Goal: Task Accomplishment & Management: Manage account settings

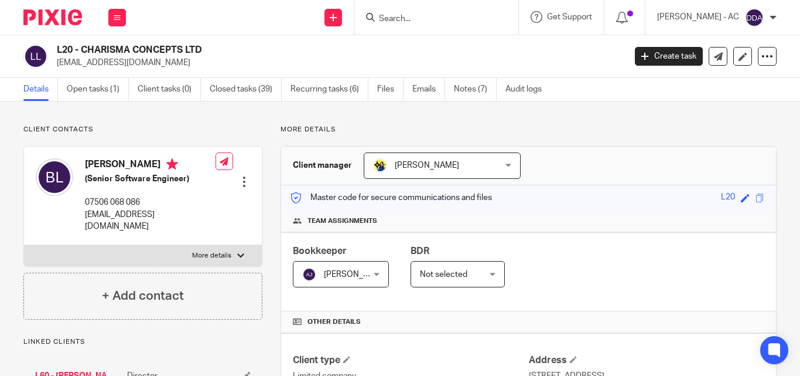
click at [598, 229] on div "Team assignments" at bounding box center [528, 221] width 495 height 22
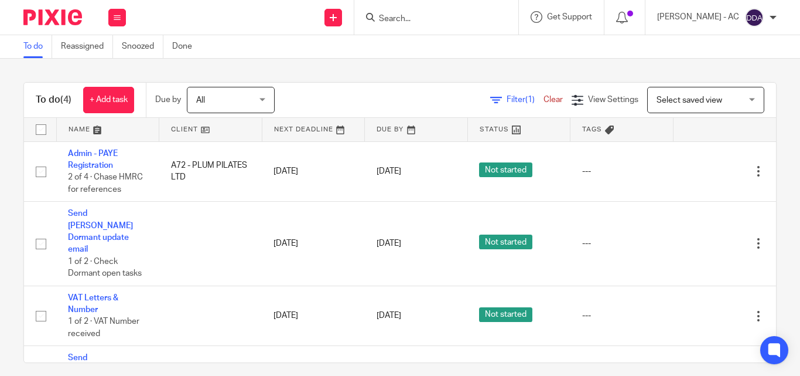
click at [450, 18] on input "Search" at bounding box center [430, 19] width 105 height 11
paste input "CHARISMA CONCEPTS LTD"
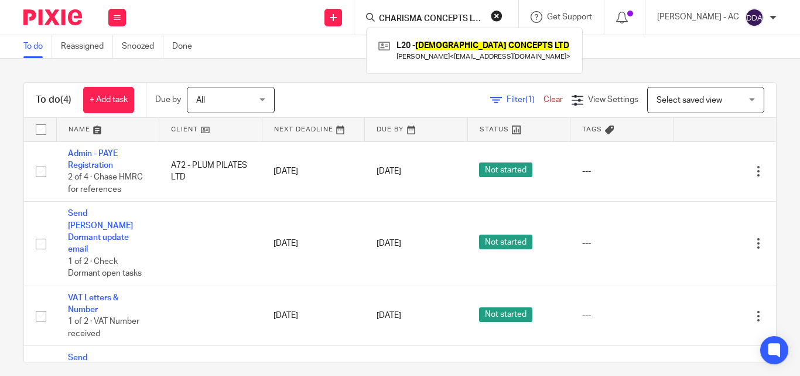
scroll to position [0, 1]
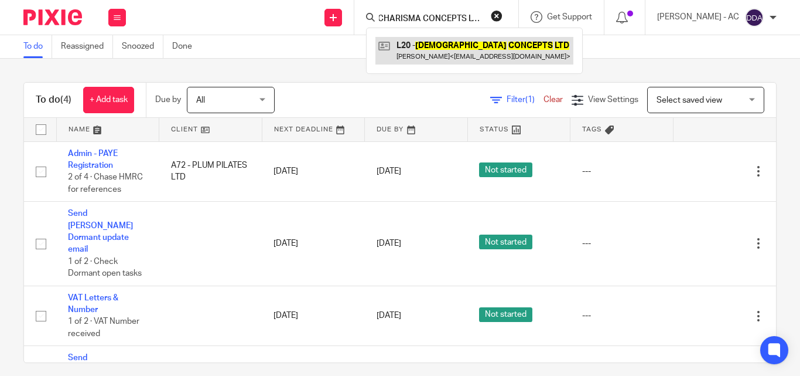
type input "CHARISMA CONCEPTS LTD"
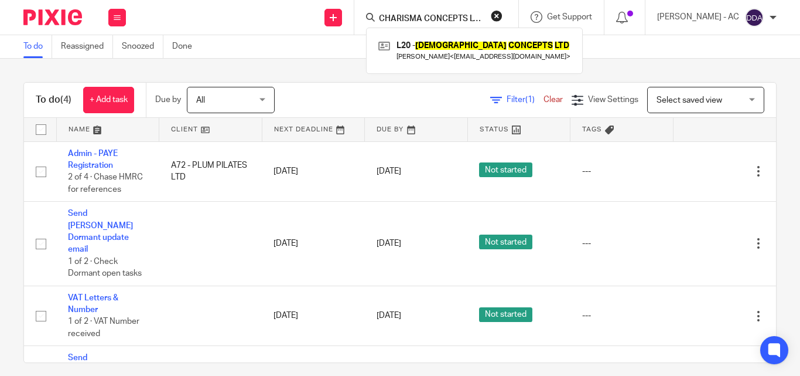
click at [503, 19] on button "reset" at bounding box center [497, 16] width 12 height 12
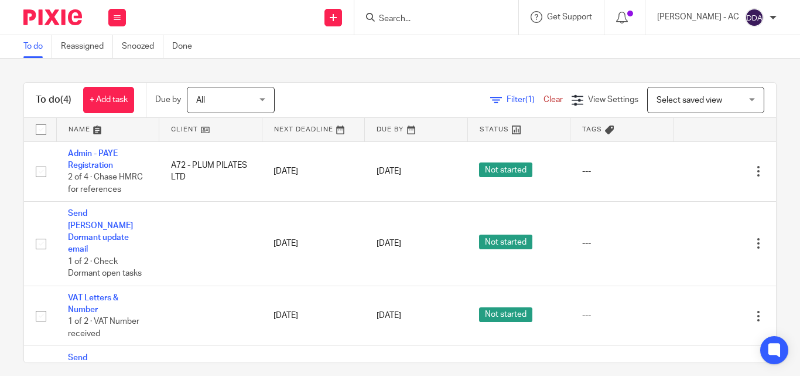
click at [442, 25] on form at bounding box center [440, 17] width 125 height 15
click at [428, 17] on input "Search" at bounding box center [430, 19] width 105 height 11
paste input "COLDARCHIVEDESIGN LTD"
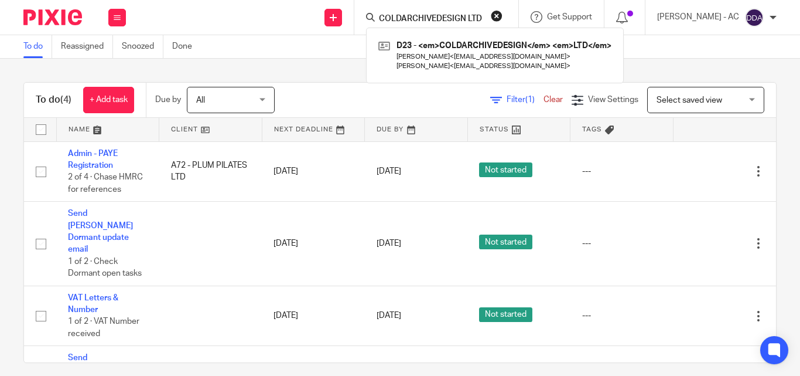
type input "COLDARCHIVEDESIGN LTD"
drag, startPoint x: 513, startPoint y: 16, endPoint x: 482, endPoint y: 15, distance: 30.5
click at [503, 16] on button "reset" at bounding box center [497, 16] width 12 height 12
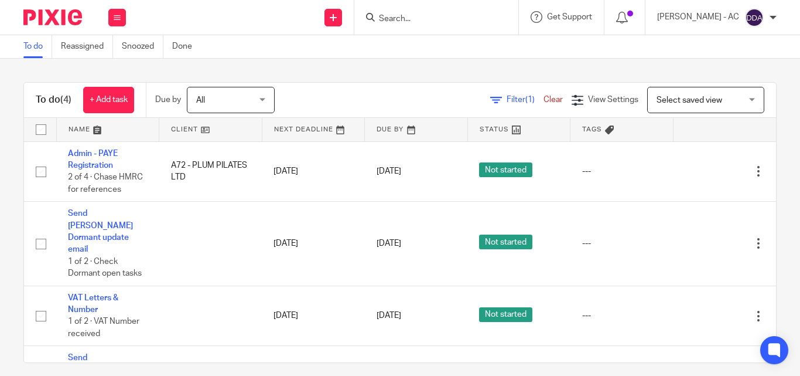
click at [458, 15] on input "Search" at bounding box center [430, 19] width 105 height 11
paste input "LUZLUMIÈRE LTD"
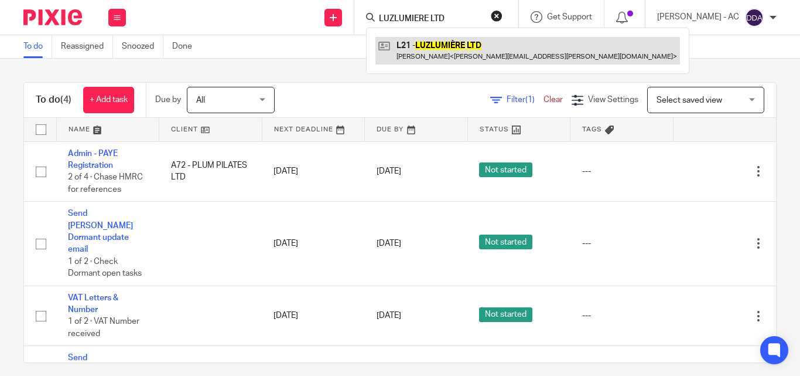
type input "LUZLUMIÈRE LTD"
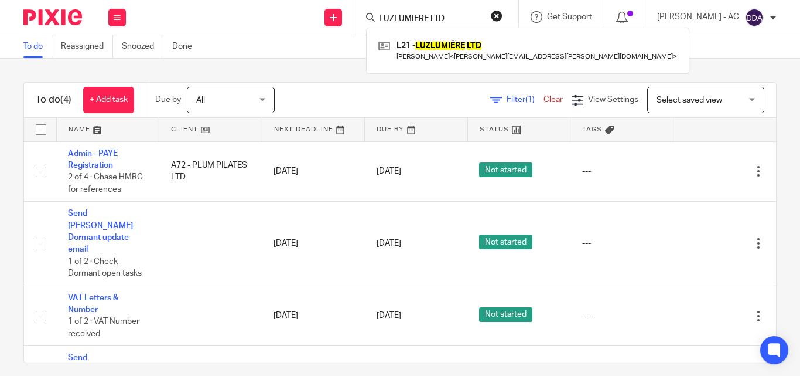
click at [503, 16] on button "reset" at bounding box center [497, 16] width 12 height 12
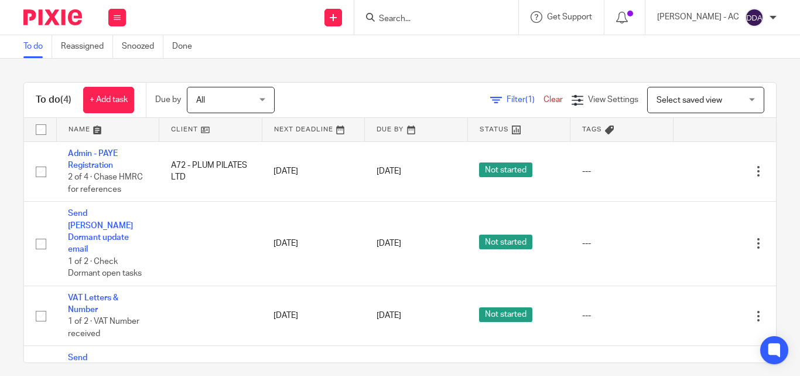
click at [452, 16] on input "Search" at bounding box center [430, 19] width 105 height 11
paste input "ELITE MANAGING SERVICES LTD"
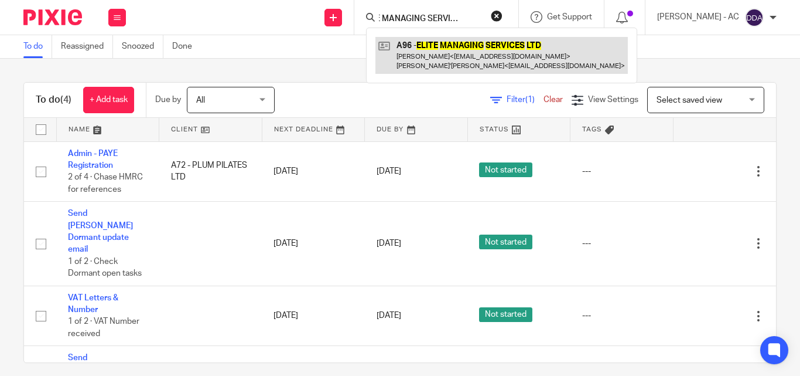
type input "ELITE MANAGING SERVICES LTD"
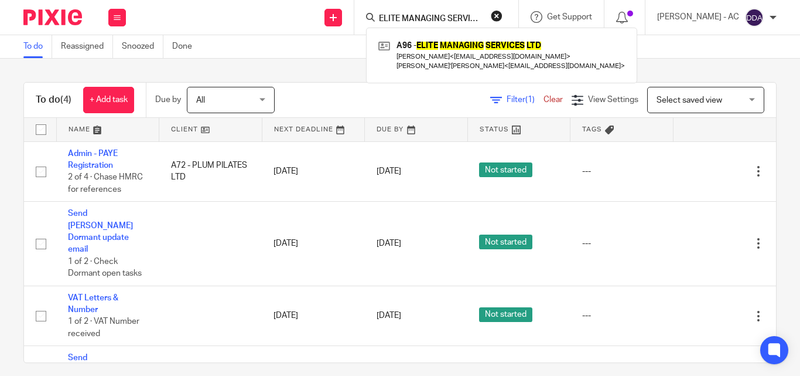
click at [503, 12] on button "reset" at bounding box center [497, 16] width 12 height 12
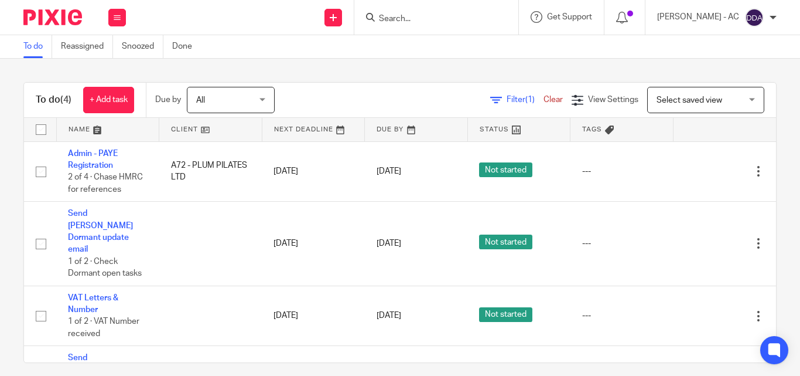
click at [451, 27] on div at bounding box center [436, 17] width 164 height 35
click at [450, 26] on div at bounding box center [436, 17] width 164 height 35
click at [445, 17] on input "Search" at bounding box center [430, 19] width 105 height 11
click at [421, 19] on input "Search" at bounding box center [430, 19] width 105 height 11
paste input "EVERYDAY FRODAY LTD"
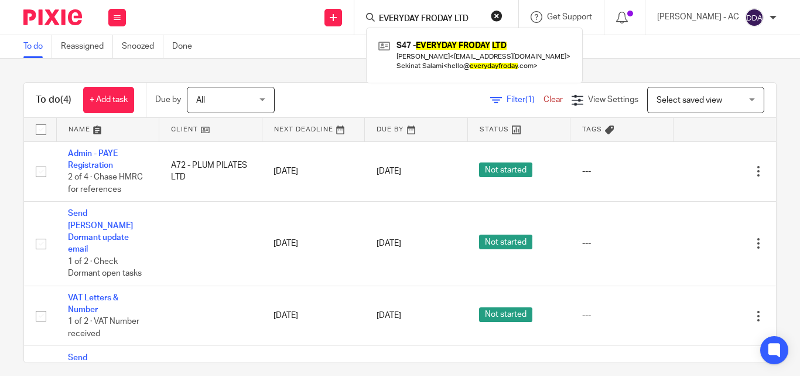
type input "EVERYDAY FRODAY LTD"
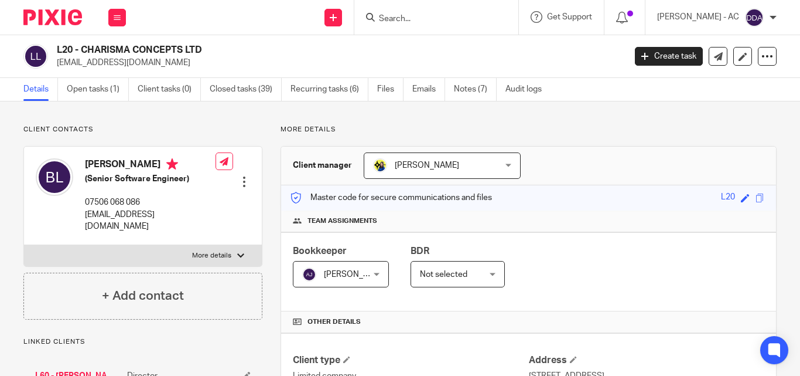
click at [611, 192] on div "Master code for secure communications and files L20 Save L20" at bounding box center [528, 197] width 495 height 25
click at [636, 217] on h4 "Team assignments" at bounding box center [529, 220] width 472 height 9
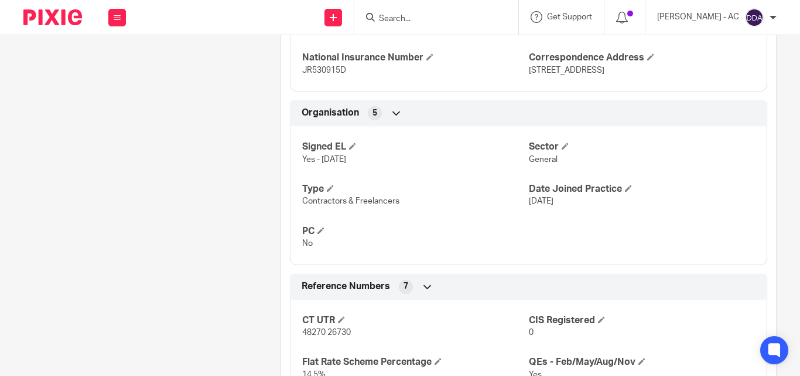
scroll to position [645, 0]
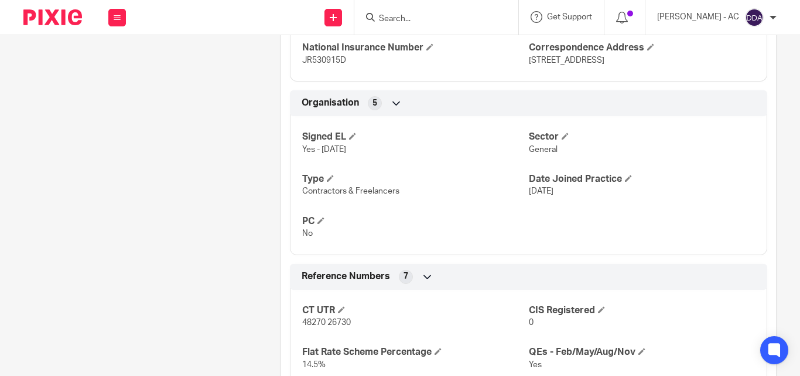
click at [98, 210] on div "Client contacts Benjamin Lamptey (Senior Software Engineer) 07506 068 086 benla…" at bounding box center [133, 181] width 257 height 1402
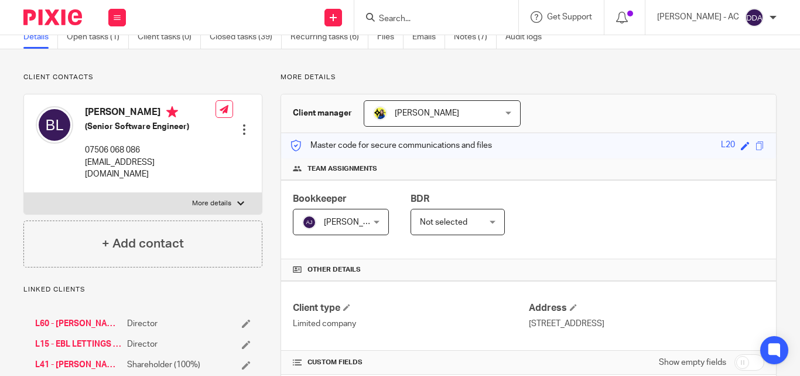
scroll to position [0, 0]
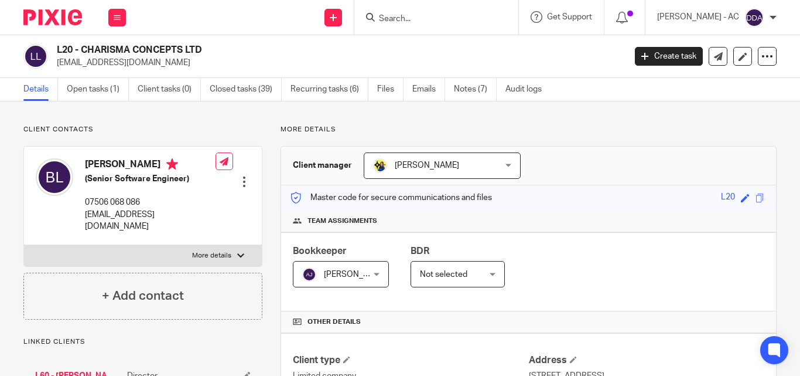
click at [236, 245] on label "More details" at bounding box center [143, 255] width 238 height 21
click at [24, 244] on input "More details" at bounding box center [23, 244] width 1 height 1
checkbox input "true"
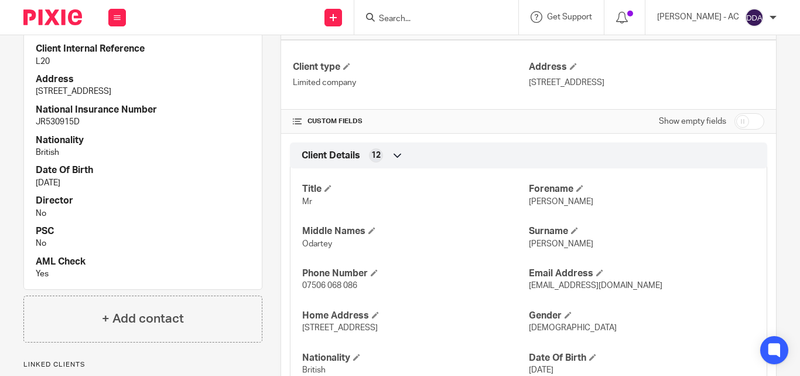
scroll to position [352, 0]
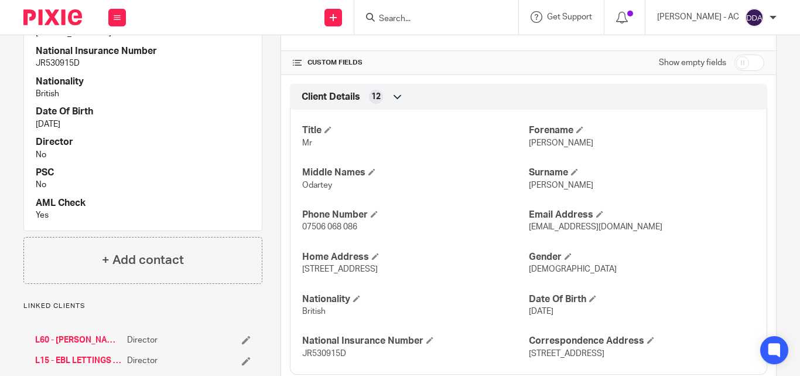
click at [479, 206] on div "Title Mr Forename Benjamin Middle Names Odartey Surname Lamptey Phone Number 07…" at bounding box center [529, 238] width 478 height 274
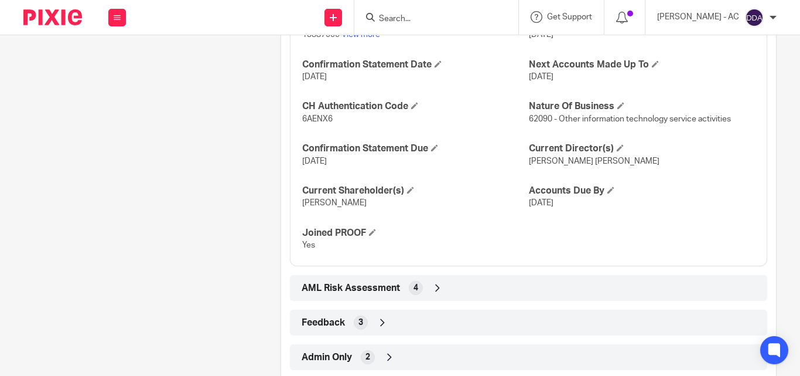
scroll to position [1174, 0]
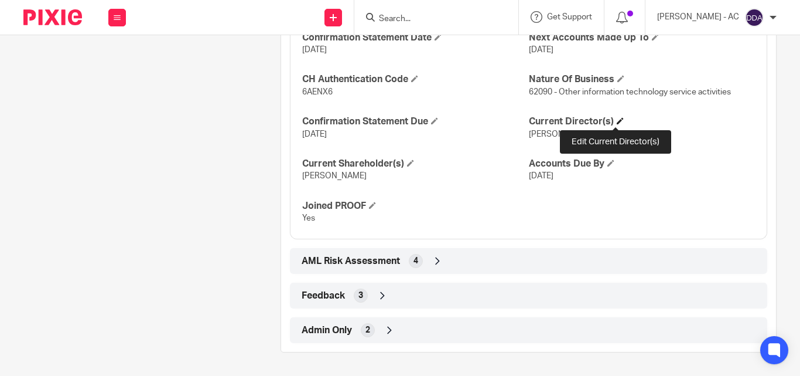
click at [617, 119] on span at bounding box center [620, 120] width 7 height 7
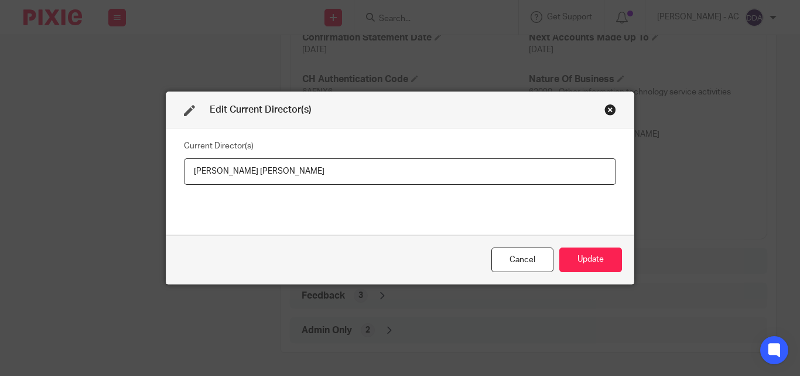
drag, startPoint x: 344, startPoint y: 170, endPoint x: 178, endPoint y: 185, distance: 166.5
click at [178, 185] on div "Current Director(s) Benjamin Odartey Lamptey" at bounding box center [400, 181] width 468 height 106
type input "Mr Benjamin LAMPTEY"
click at [570, 261] on button "Update" at bounding box center [591, 259] width 63 height 25
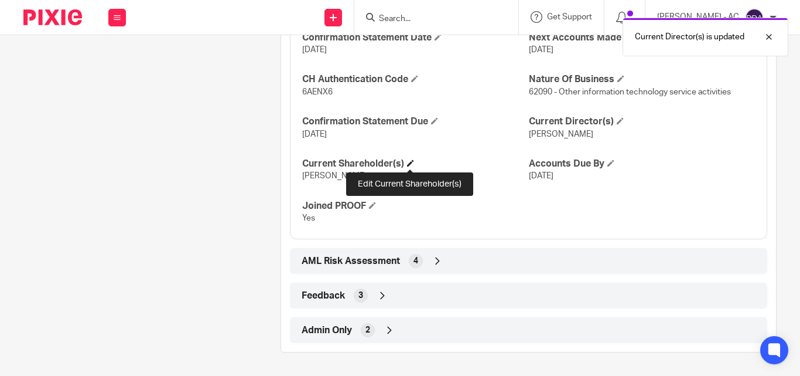
click at [408, 163] on span at bounding box center [410, 162] width 7 height 7
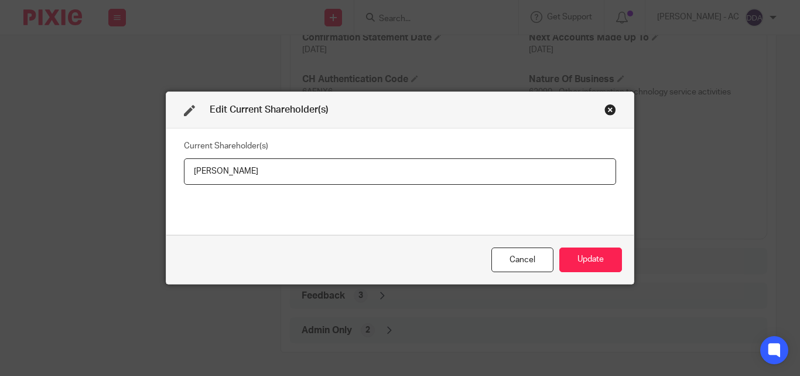
drag, startPoint x: 282, startPoint y: 174, endPoint x: 179, endPoint y: 176, distance: 103.7
click at [179, 176] on div "Current Shareholder(s) Elizabeth LAMPTEY" at bounding box center [400, 181] width 468 height 106
click at [599, 260] on button "Update" at bounding box center [591, 259] width 63 height 25
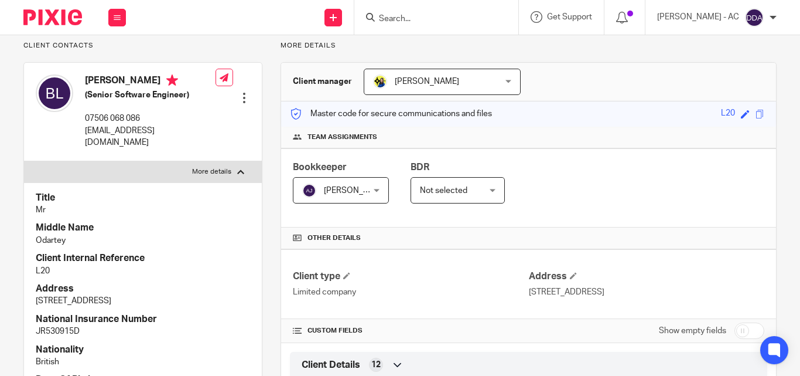
scroll to position [61, 0]
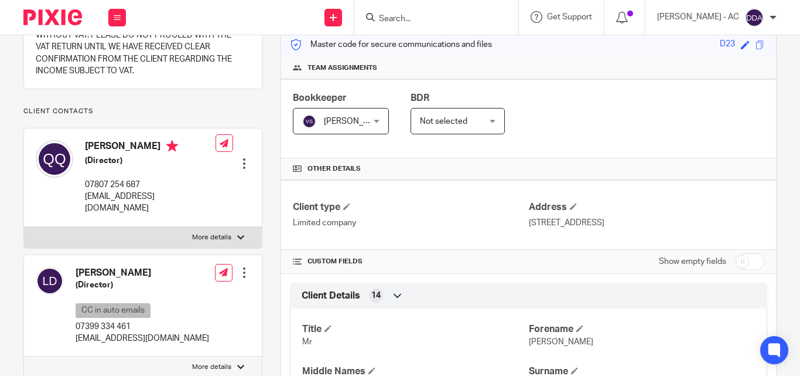
scroll to position [176, 0]
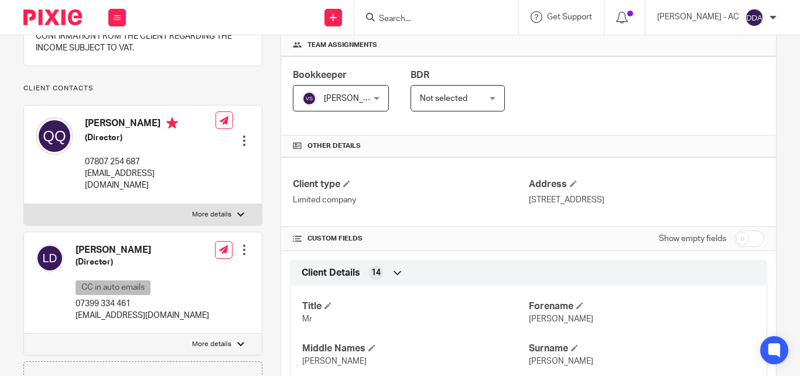
click at [231, 210] on label "More details" at bounding box center [143, 214] width 238 height 21
click at [24, 204] on input "More details" at bounding box center [23, 203] width 1 height 1
checkbox input "true"
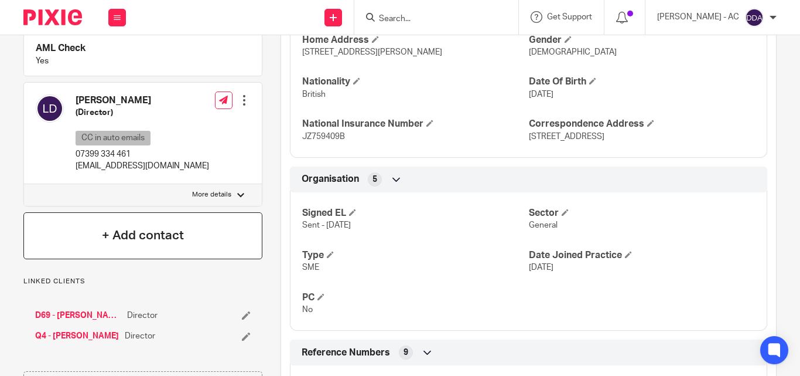
scroll to position [645, 0]
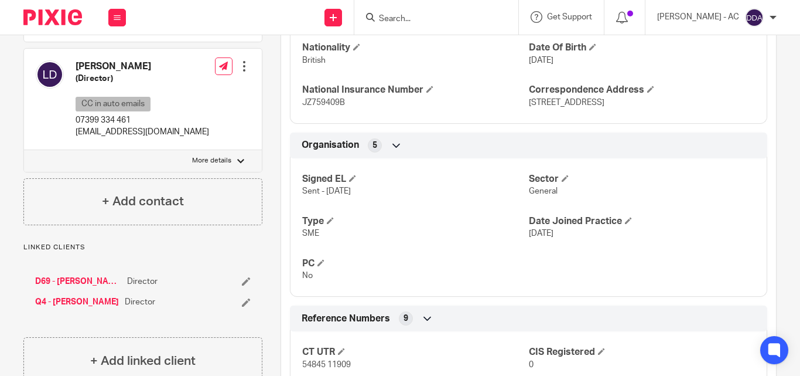
click at [225, 156] on p "More details" at bounding box center [211, 160] width 39 height 9
click at [24, 150] on input "More details" at bounding box center [23, 149] width 1 height 1
checkbox input "true"
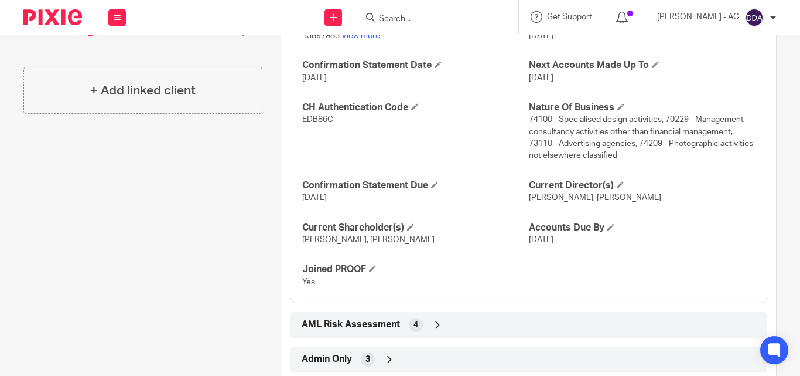
scroll to position [1260, 0]
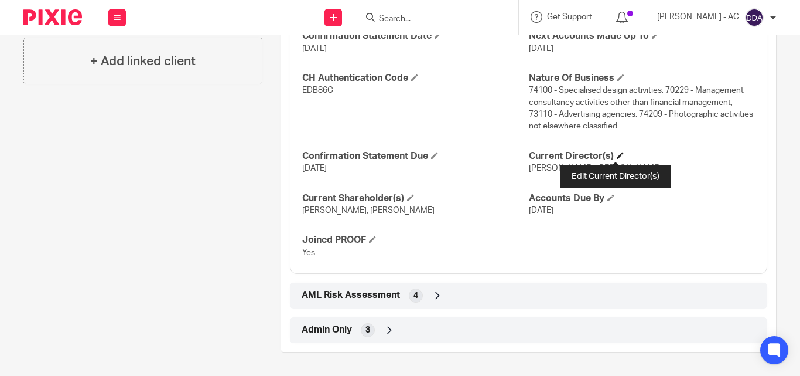
click at [618, 152] on span at bounding box center [620, 155] width 7 height 7
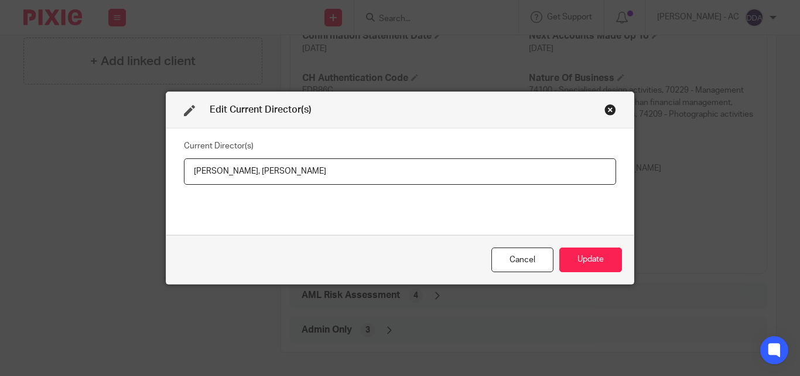
drag, startPoint x: 186, startPoint y: 169, endPoint x: 247, endPoint y: 171, distance: 61.0
click at [247, 171] on input "Mr Lewis DIXON, Miss Qie QIN" at bounding box center [400, 171] width 432 height 26
drag, startPoint x: 342, startPoint y: 160, endPoint x: 255, endPoint y: 179, distance: 88.1
click at [255, 179] on input "Mr Lewis DIXON, Miss Qie QIN" at bounding box center [400, 171] width 432 height 26
click at [582, 264] on button "Update" at bounding box center [591, 259] width 63 height 25
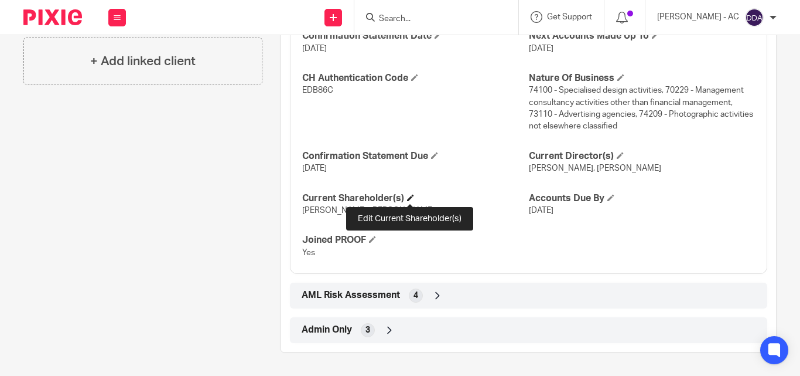
click at [411, 196] on span at bounding box center [410, 197] width 7 height 7
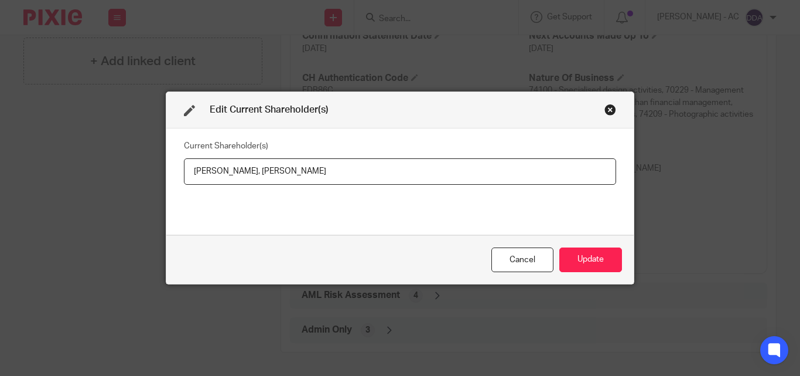
drag, startPoint x: 186, startPoint y: 168, endPoint x: 236, endPoint y: 176, distance: 49.8
click at [236, 176] on input "Lewis DIXON, Qie QIN" at bounding box center [400, 171] width 432 height 26
drag, startPoint x: 279, startPoint y: 168, endPoint x: 240, endPoint y: 175, distance: 39.2
click at [240, 175] on input "Lewis DIXON, Qie QIN" at bounding box center [400, 171] width 432 height 26
click at [579, 248] on button "Update" at bounding box center [591, 259] width 63 height 25
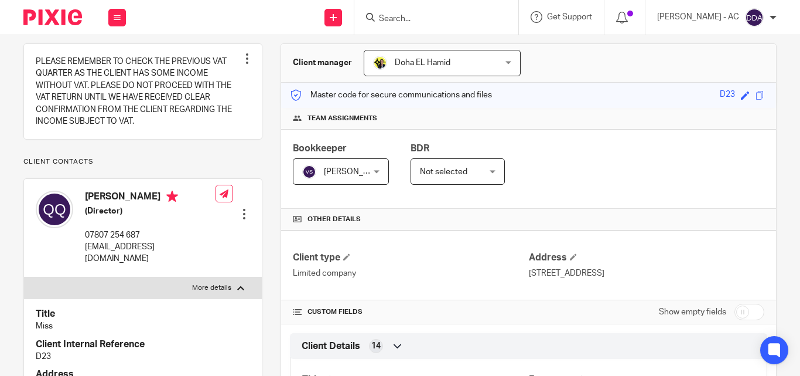
scroll to position [0, 0]
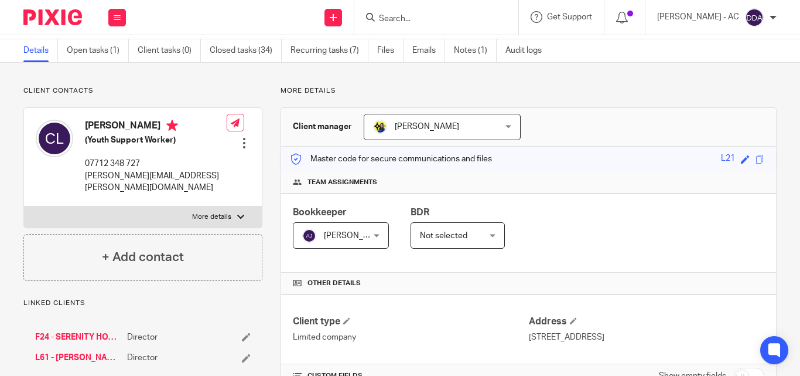
scroll to position [59, 0]
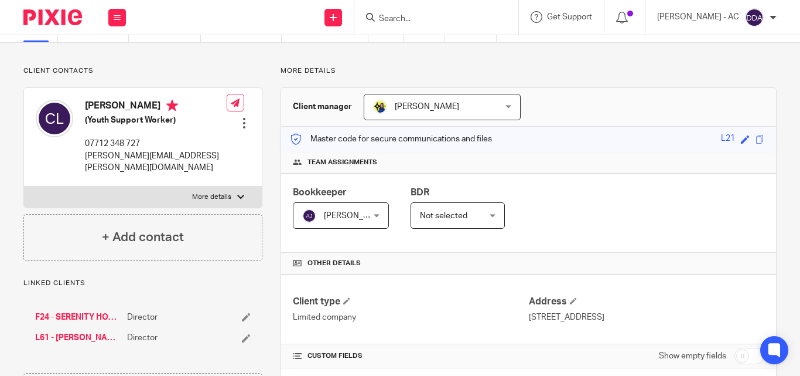
click at [241, 186] on label "More details" at bounding box center [143, 196] width 238 height 21
click at [24, 186] on input "More details" at bounding box center [23, 186] width 1 height 1
checkbox input "true"
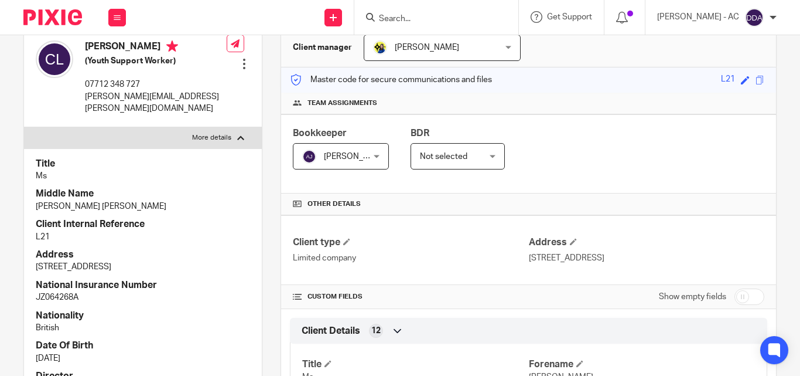
scroll to position [117, 0]
click at [633, 177] on div "Bookkeeper Abhay Jayswal Abhay Jayswal Not selected Abhay Jayswal Akhil Siby - …" at bounding box center [528, 154] width 495 height 79
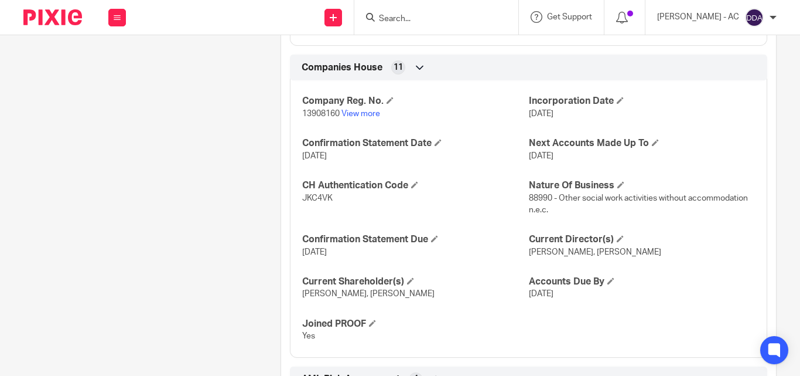
scroll to position [1068, 0]
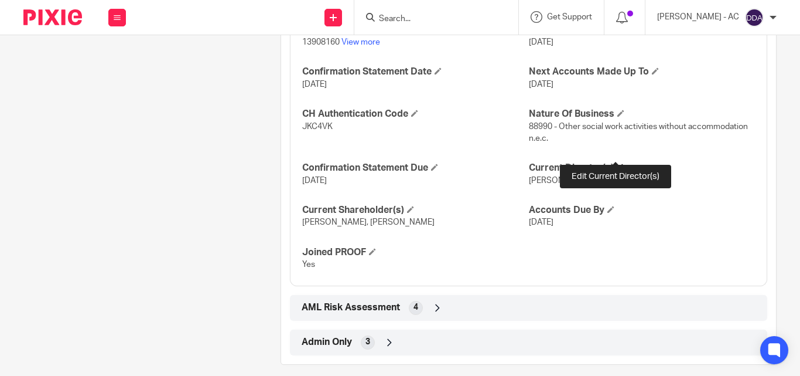
click at [617, 163] on span at bounding box center [620, 166] width 7 height 7
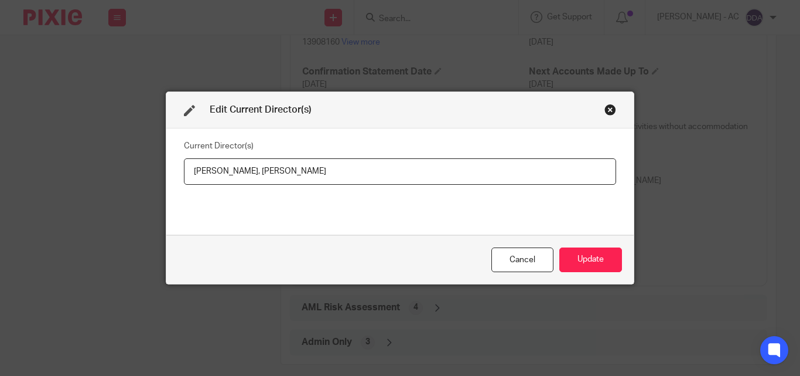
drag, startPoint x: 326, startPoint y: 175, endPoint x: 260, endPoint y: 177, distance: 66.2
click at [260, 177] on input "Claudia Lewinson, Chanel Lewinson" at bounding box center [400, 171] width 432 height 26
paste input "Miss Chanel Grace-Ann LEWINSON"
drag, startPoint x: 187, startPoint y: 169, endPoint x: 255, endPoint y: 172, distance: 67.4
click at [255, 172] on input "Claudia Lewinson, Miss Chanel Grace-Ann LEWINSON" at bounding box center [400, 171] width 432 height 26
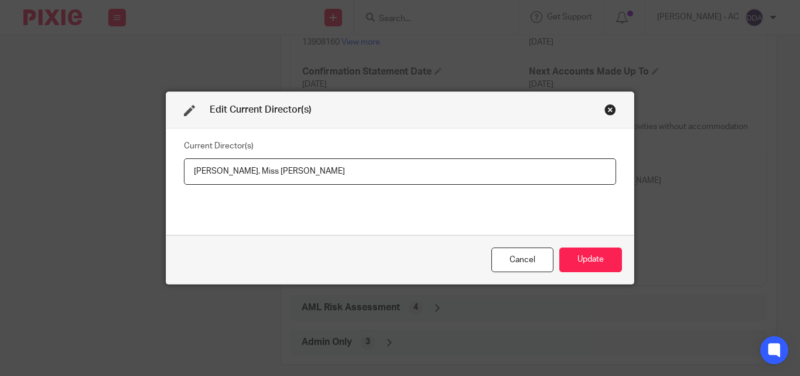
paste input "Ms Claudia LEWINSON"
type input "Ms Claudia LEWINSON, Miss Chanel Grace-Ann LEWINSON"
click at [573, 255] on button "Update" at bounding box center [591, 259] width 63 height 25
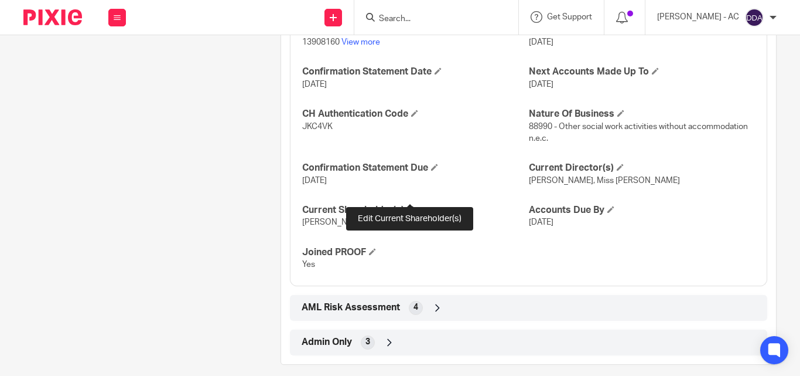
click at [412, 206] on span at bounding box center [410, 209] width 7 height 7
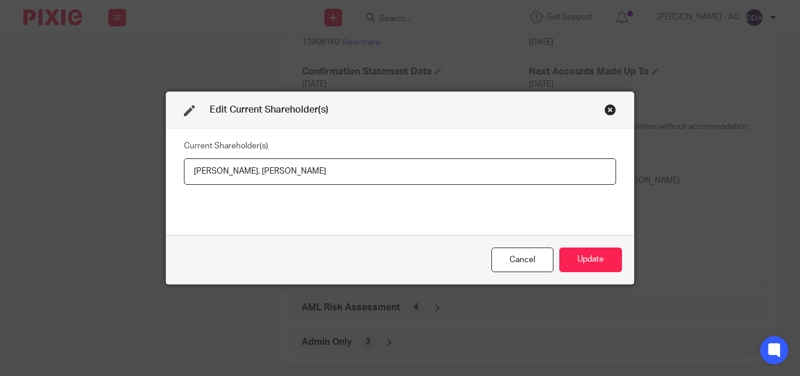
drag, startPoint x: 185, startPoint y: 172, endPoint x: 254, endPoint y: 179, distance: 70.1
click at [254, 179] on input "Claudia Lewinson, Chanel Lewinson" at bounding box center [400, 171] width 432 height 26
paste input "EWINSON"
drag, startPoint x: 359, startPoint y: 175, endPoint x: 264, endPoint y: 173, distance: 94.9
click at [264, 173] on input "Claudia LEWINSON, Chanel Lewinson" at bounding box center [400, 171] width 432 height 26
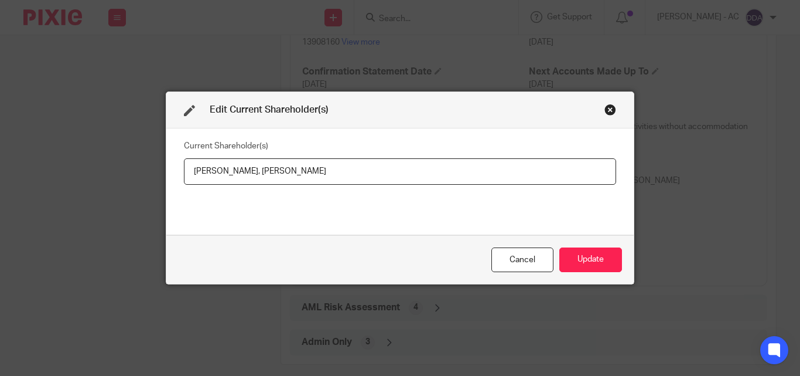
paste input "EWINSON"
type input "Claudia LEWINSON, Chanel LEWINSON"
click at [574, 253] on button "Update" at bounding box center [591, 259] width 63 height 25
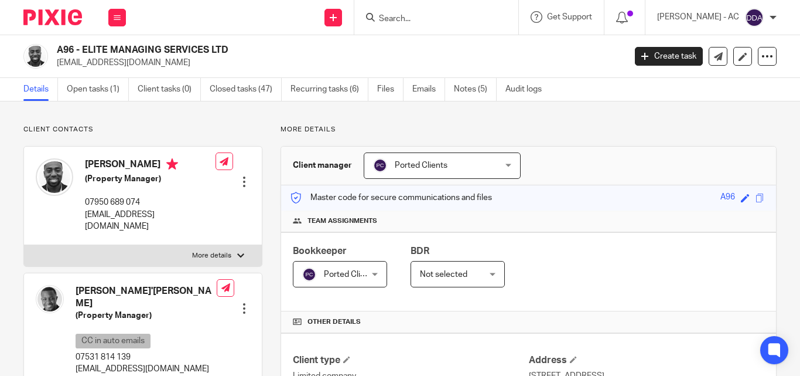
click at [229, 246] on label "More details" at bounding box center [143, 255] width 238 height 21
click at [24, 245] on input "More details" at bounding box center [23, 244] width 1 height 1
checkbox input "true"
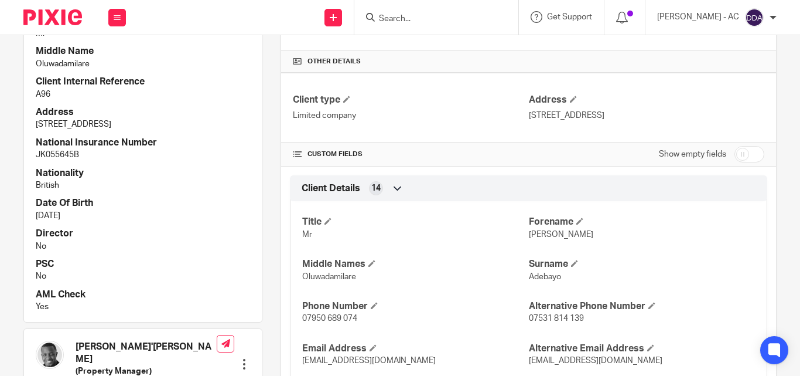
scroll to position [469, 0]
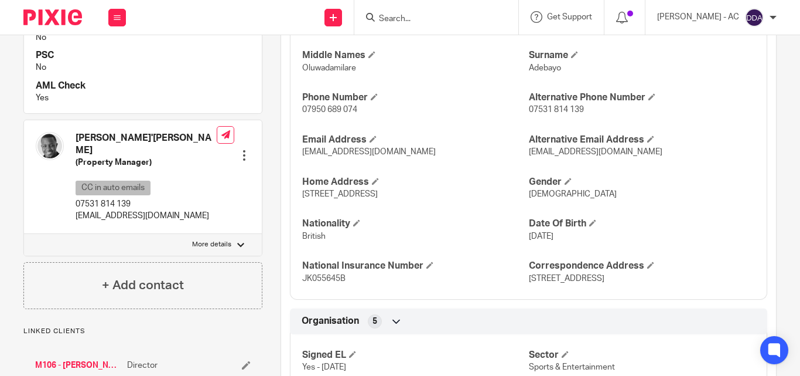
click at [231, 234] on label "More details" at bounding box center [143, 244] width 238 height 21
click at [24, 233] on input "More details" at bounding box center [23, 233] width 1 height 1
checkbox input "true"
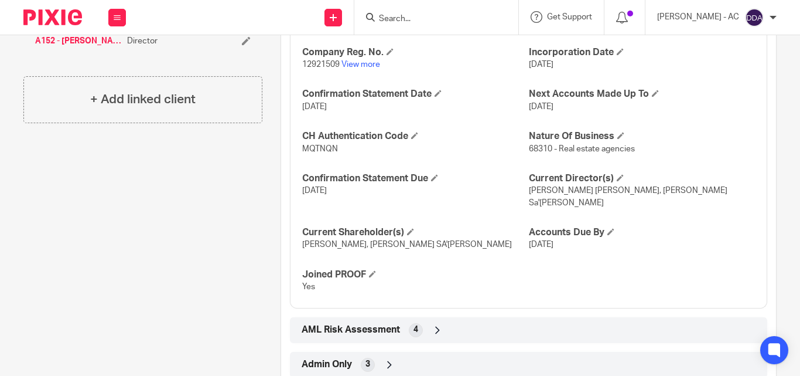
scroll to position [1194, 0]
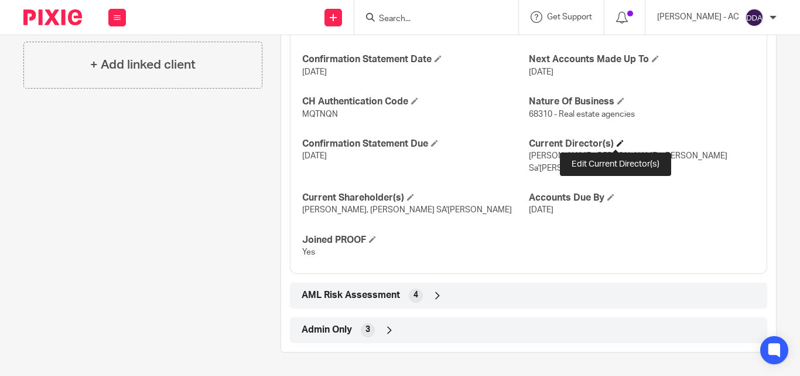
click at [619, 142] on span at bounding box center [620, 142] width 7 height 7
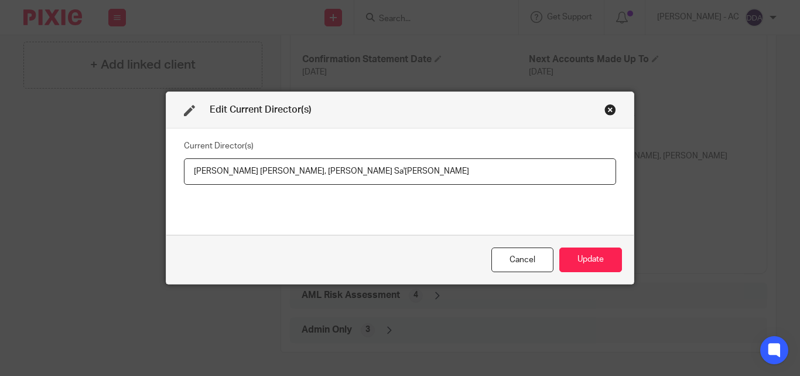
drag, startPoint x: 185, startPoint y: 172, endPoint x: 311, endPoint y: 173, distance: 126.0
click at [311, 173] on input "[PERSON_NAME] [PERSON_NAME], [PERSON_NAME] Sa'[PERSON_NAME]" at bounding box center [400, 171] width 432 height 26
paste input "DEBAYO"
drag, startPoint x: 458, startPoint y: 172, endPoint x: 321, endPoint y: 176, distance: 136.6
click at [321, 176] on input "[PERSON_NAME] [PERSON_NAME], [PERSON_NAME] Sa'[PERSON_NAME]" at bounding box center [400, 171] width 432 height 26
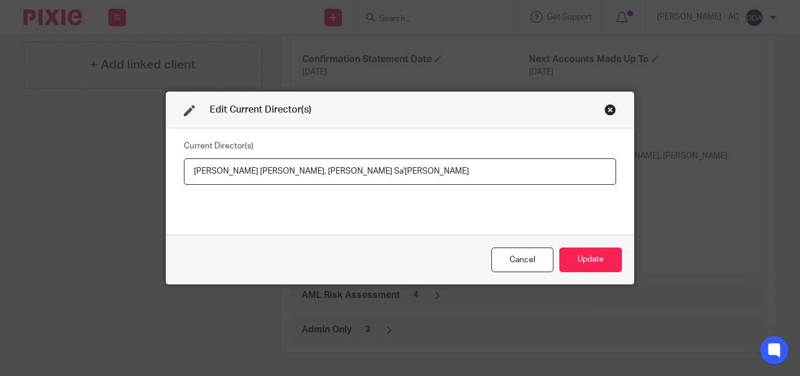
paste input "A'ADU"
type input "[PERSON_NAME] [PERSON_NAME], [PERSON_NAME] SA'[PERSON_NAME]"
click at [610, 256] on button "Update" at bounding box center [591, 259] width 63 height 25
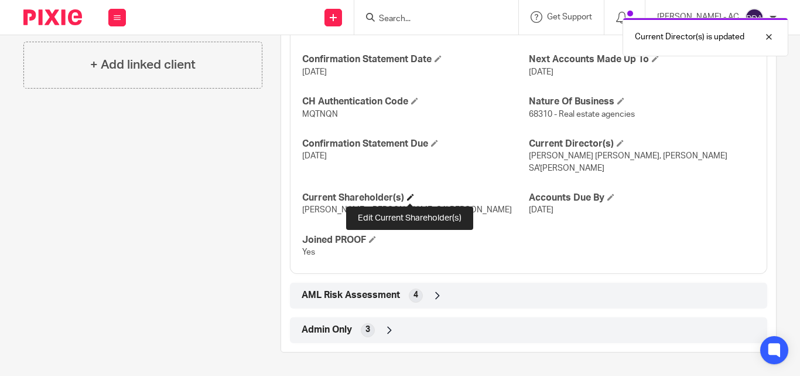
click at [408, 194] on span at bounding box center [410, 196] width 7 height 7
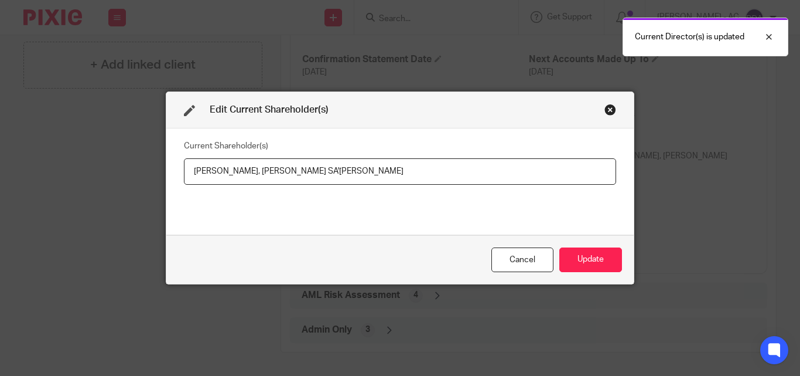
drag, startPoint x: 389, startPoint y: 169, endPoint x: 253, endPoint y: 167, distance: 136.5
click at [253, 167] on input "[PERSON_NAME], [PERSON_NAME] SA'[PERSON_NAME]" at bounding box center [400, 171] width 432 height 26
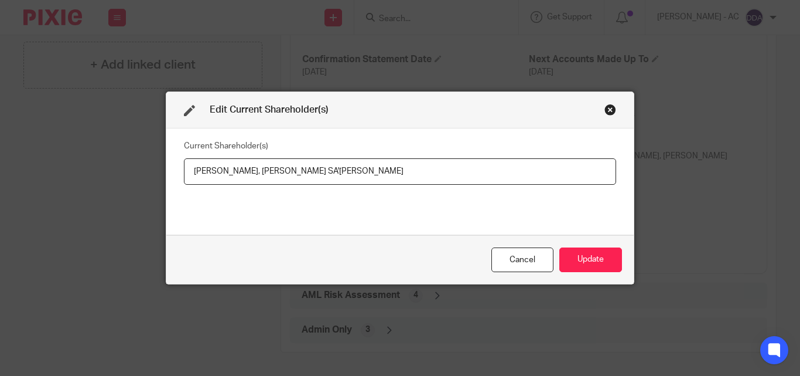
drag, startPoint x: 186, startPoint y: 172, endPoint x: 246, endPoint y: 176, distance: 59.9
click at [246, 176] on input "[PERSON_NAME], [PERSON_NAME] SA'[PERSON_NAME]" at bounding box center [400, 171] width 432 height 26
click at [598, 264] on button "Update" at bounding box center [591, 259] width 63 height 25
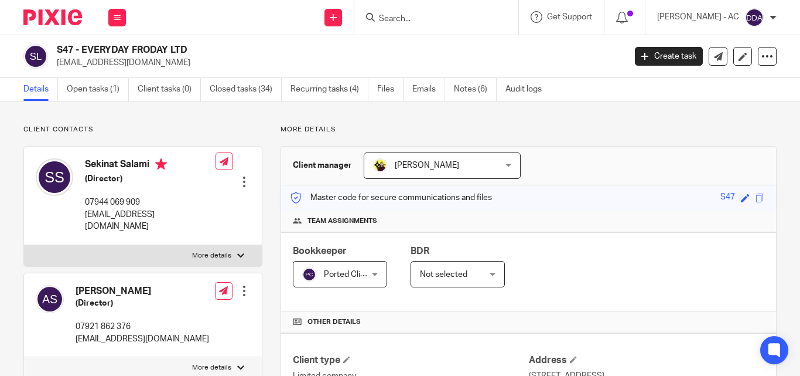
scroll to position [59, 0]
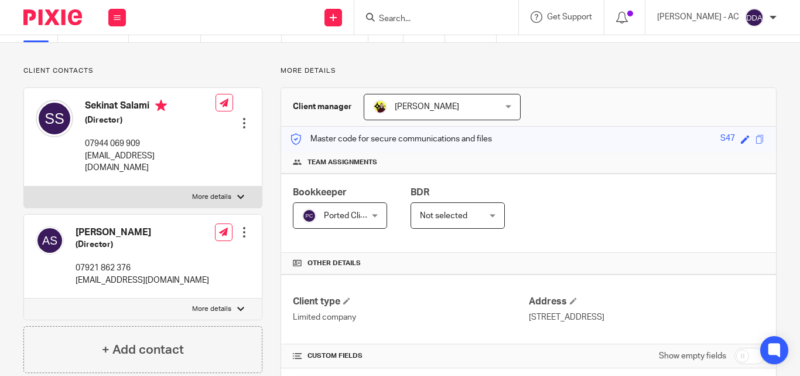
click at [212, 192] on p "More details" at bounding box center [211, 196] width 39 height 9
click at [24, 186] on input "More details" at bounding box center [23, 186] width 1 height 1
checkbox input "true"
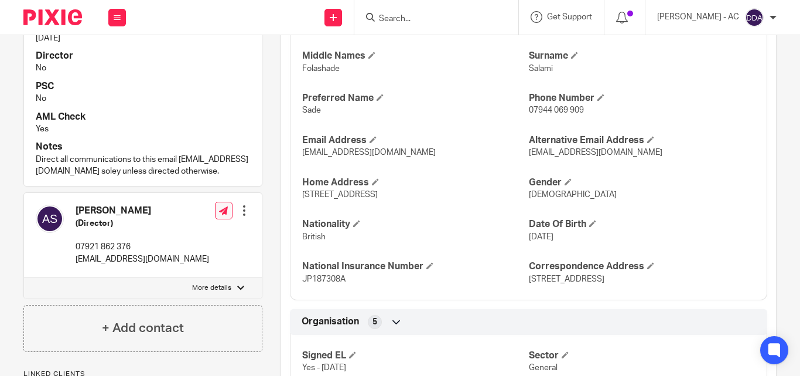
scroll to position [469, 0]
click at [212, 292] on p "More details" at bounding box center [211, 286] width 39 height 9
click at [24, 277] on input "More details" at bounding box center [23, 276] width 1 height 1
checkbox input "true"
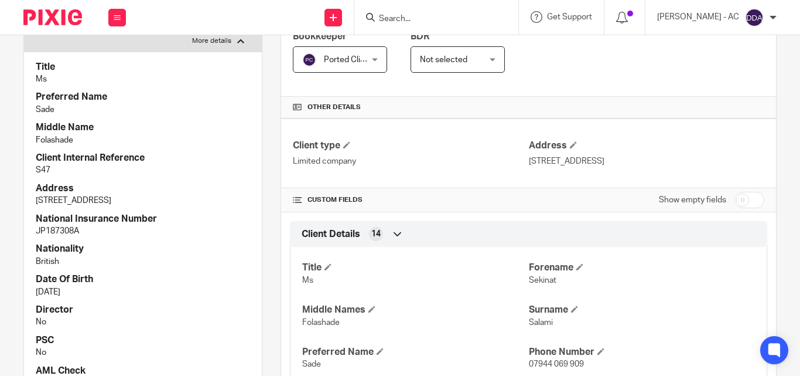
scroll to position [234, 0]
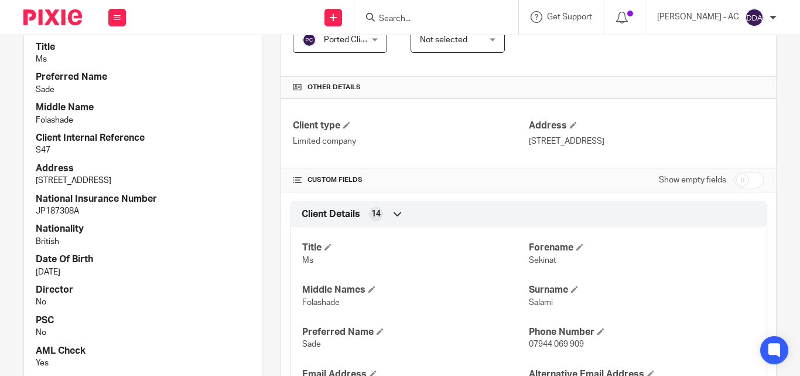
click at [483, 204] on div "Client Details 14" at bounding box center [529, 214] width 460 height 20
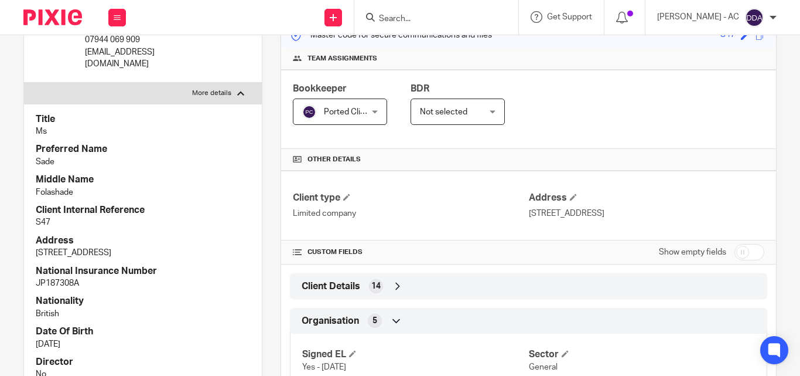
scroll to position [176, 0]
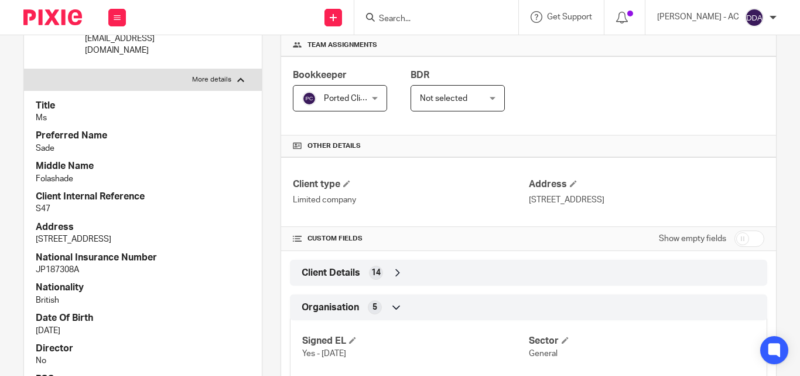
click at [374, 271] on span "14" at bounding box center [375, 273] width 9 height 12
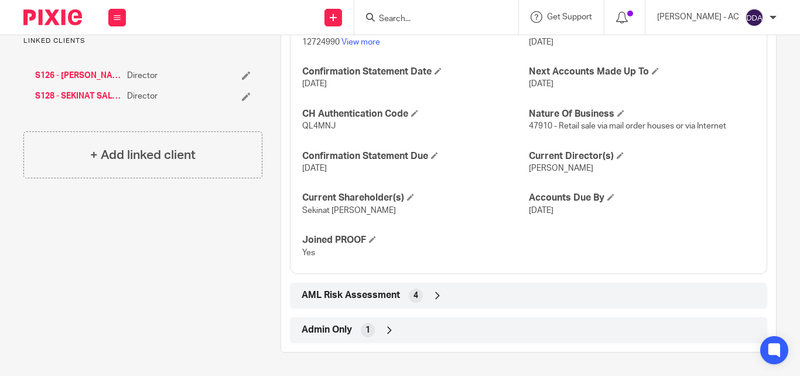
scroll to position [1068, 0]
click at [618, 155] on span at bounding box center [620, 155] width 7 height 7
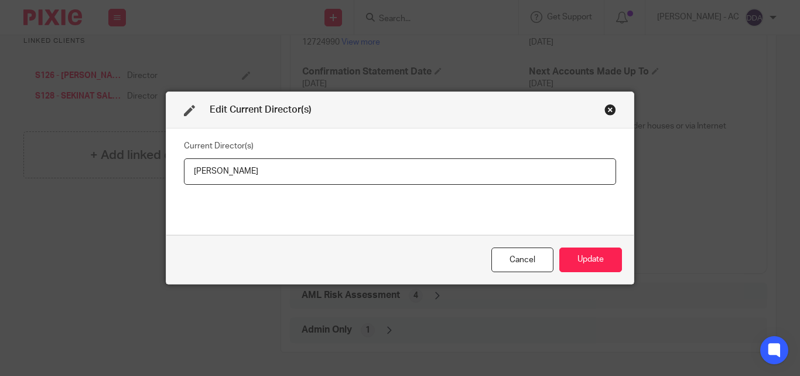
drag, startPoint x: 257, startPoint y: 156, endPoint x: 166, endPoint y: 159, distance: 91.5
click at [166, 159] on div "Current Director(s) [PERSON_NAME]" at bounding box center [400, 181] width 468 height 106
type input "[PERSON_NAME]"
click at [581, 258] on button "Update" at bounding box center [591, 259] width 63 height 25
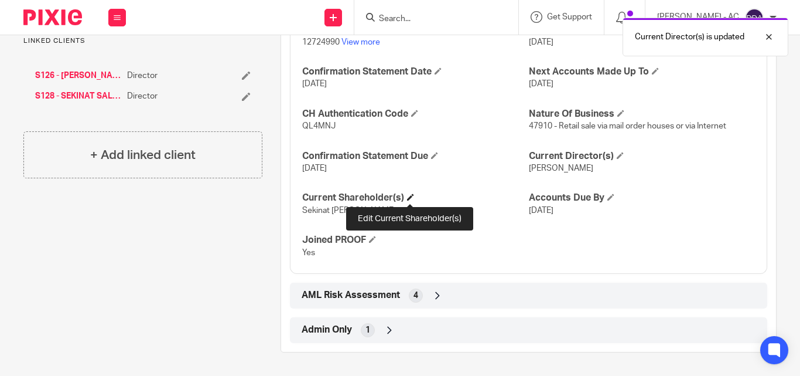
click at [412, 194] on span at bounding box center [410, 196] width 7 height 7
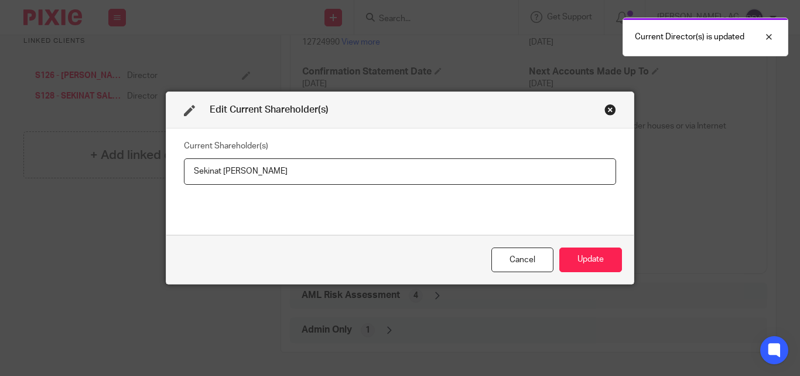
drag, startPoint x: 305, startPoint y: 174, endPoint x: 172, endPoint y: 176, distance: 132.4
click at [172, 176] on div "Current Shareholder(s) Sekinat [PERSON_NAME]" at bounding box center [400, 181] width 468 height 106
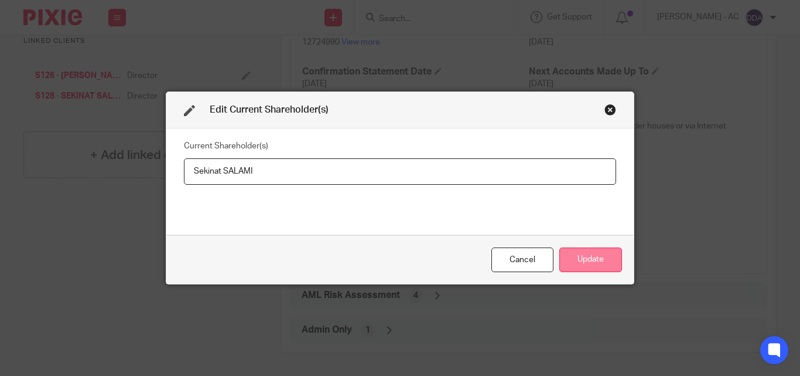
type input "Sekinat SALAMI"
click at [589, 259] on button "Update" at bounding box center [591, 259] width 63 height 25
